Goal: Check status

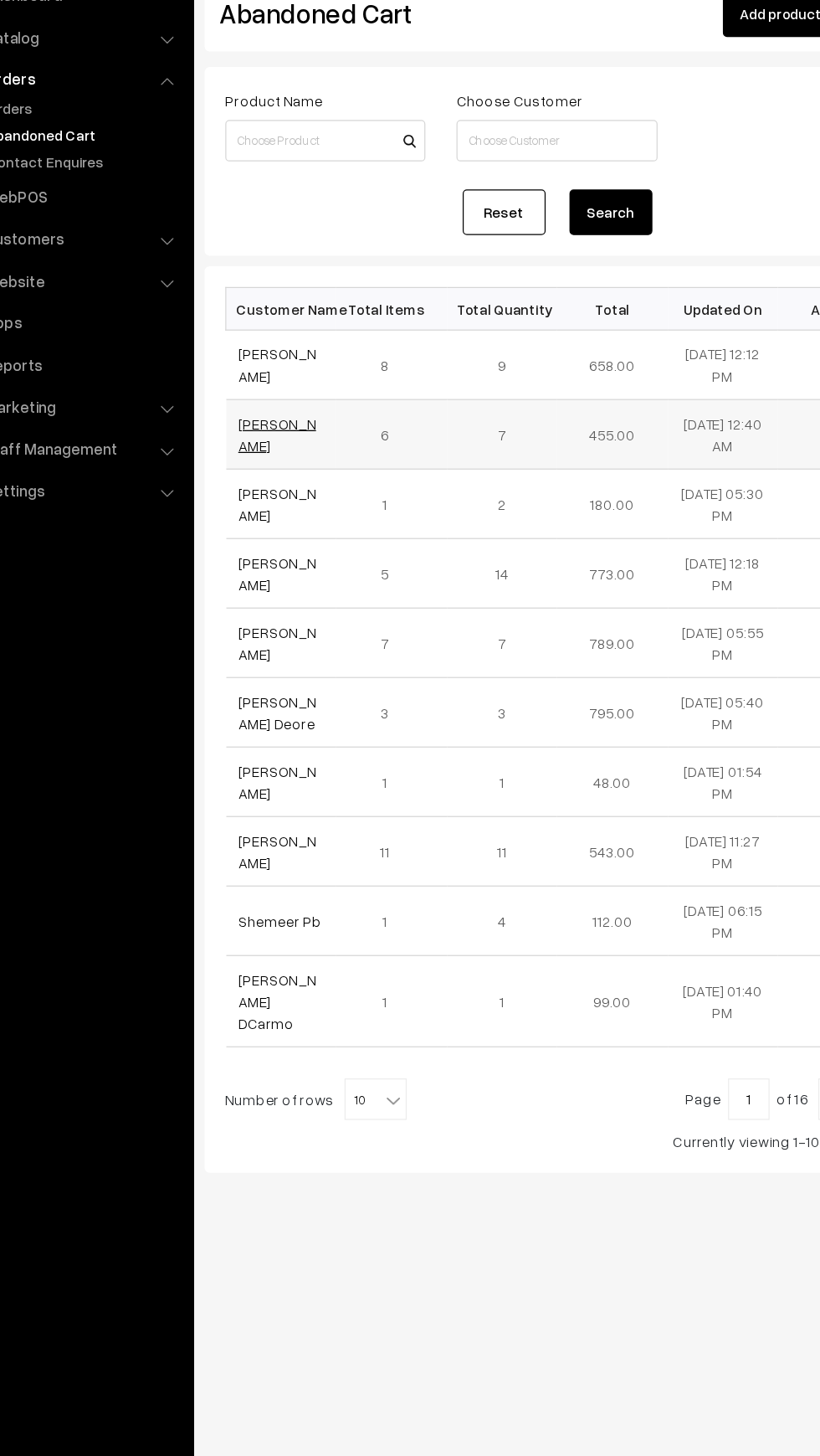
click at [290, 460] on link "Shahenoor Shaikh" at bounding box center [293, 450] width 63 height 32
click at [286, 385] on link "Divya devidas Gaikar" at bounding box center [293, 394] width 63 height 32
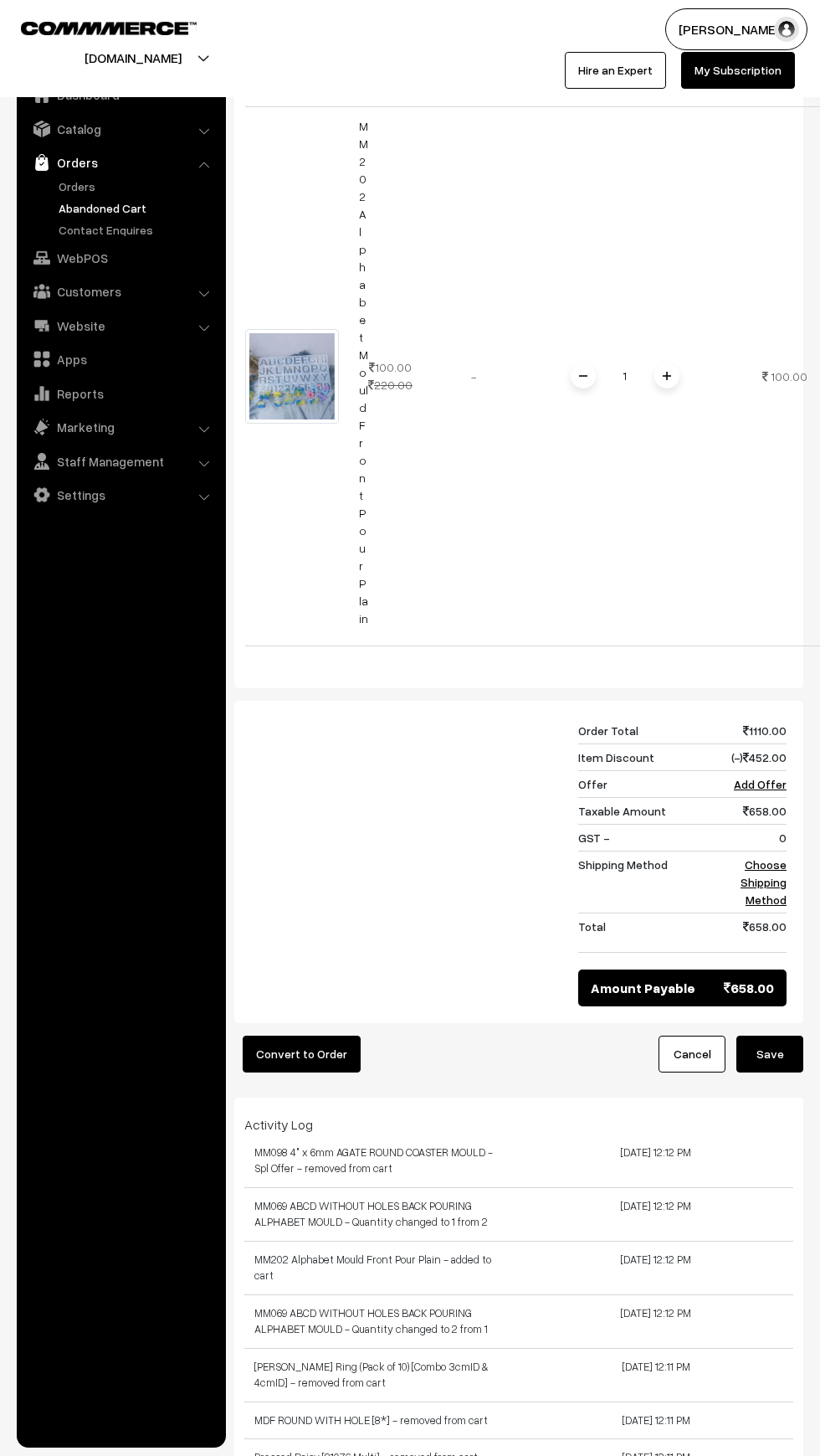
scroll to position [4047, 0]
